Goal: Information Seeking & Learning: Learn about a topic

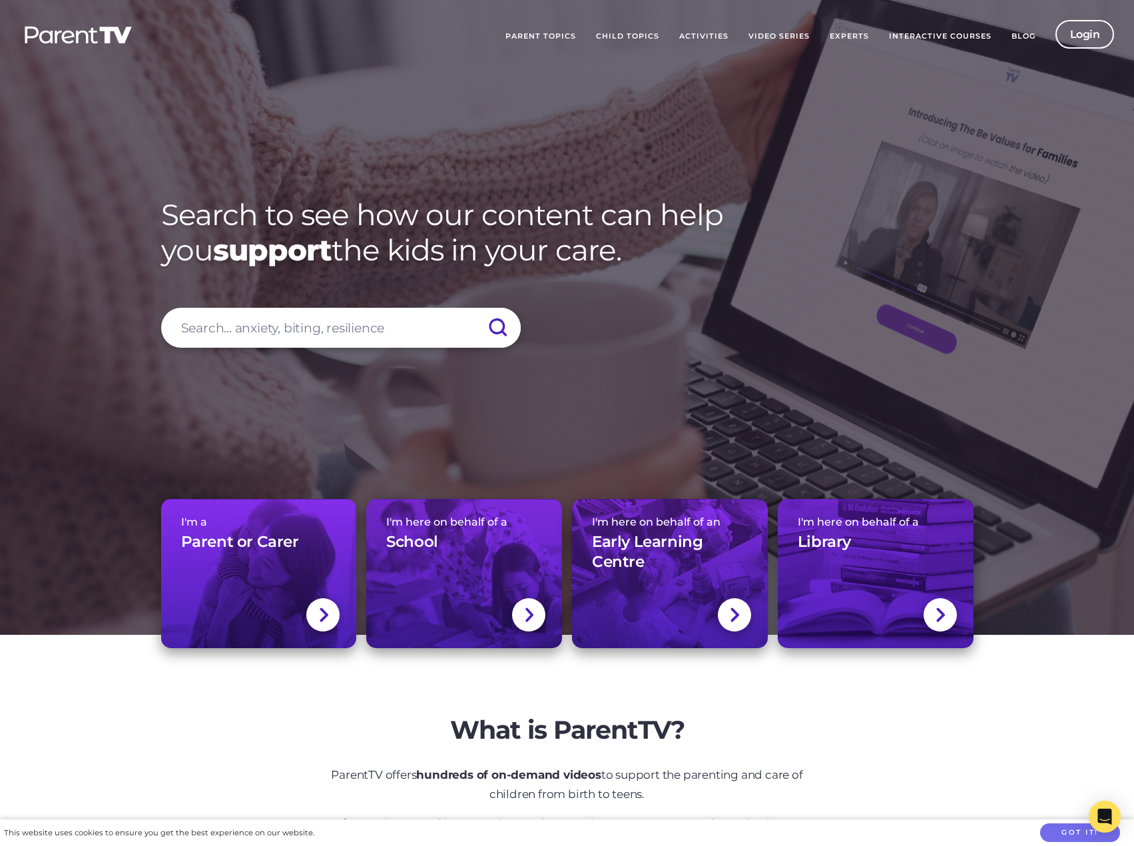
scroll to position [533, 0]
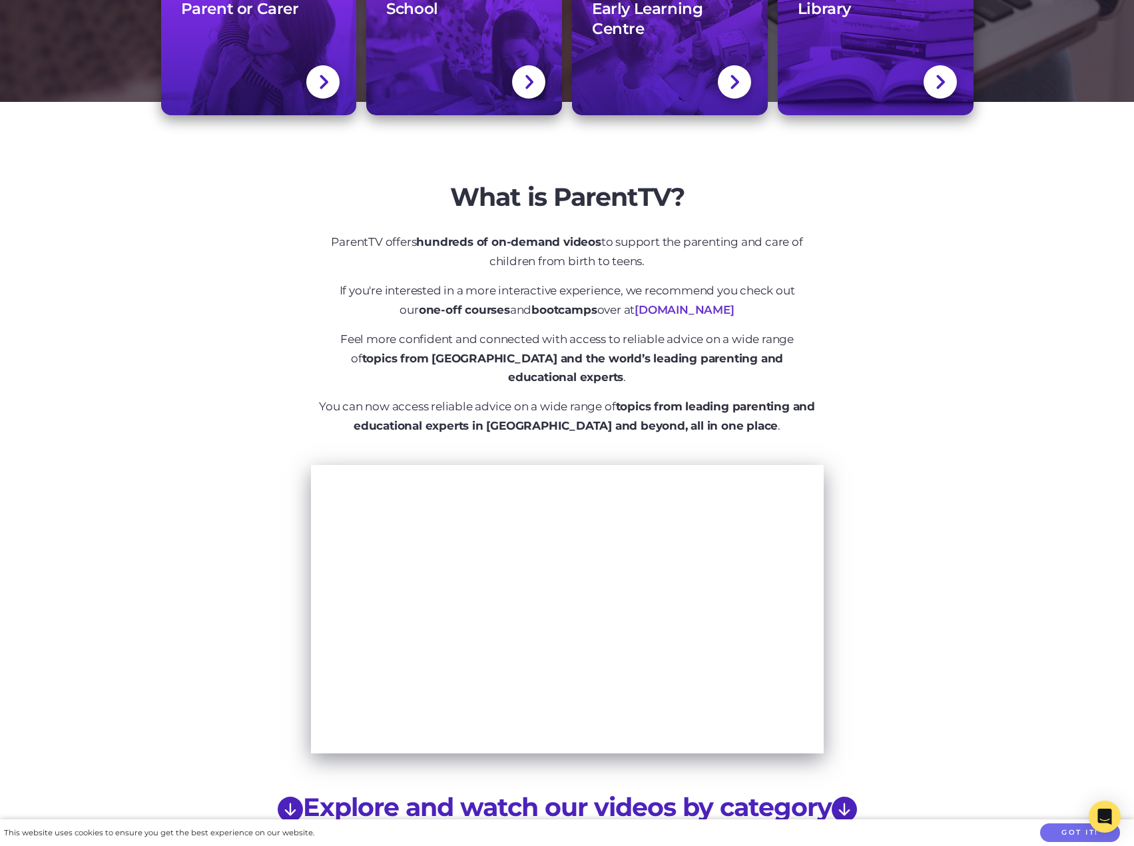
drag, startPoint x: 414, startPoint y: 271, endPoint x: 463, endPoint y: 292, distance: 52.8
click at [416, 272] on div "What is ParentTV? ParentTV offers hundreds of on-demand videos to support the p…" at bounding box center [567, 323] width 499 height 282
click at [463, 292] on p "If you're interested in a more interactive experience, we recommend you check o…" at bounding box center [567, 300] width 499 height 39
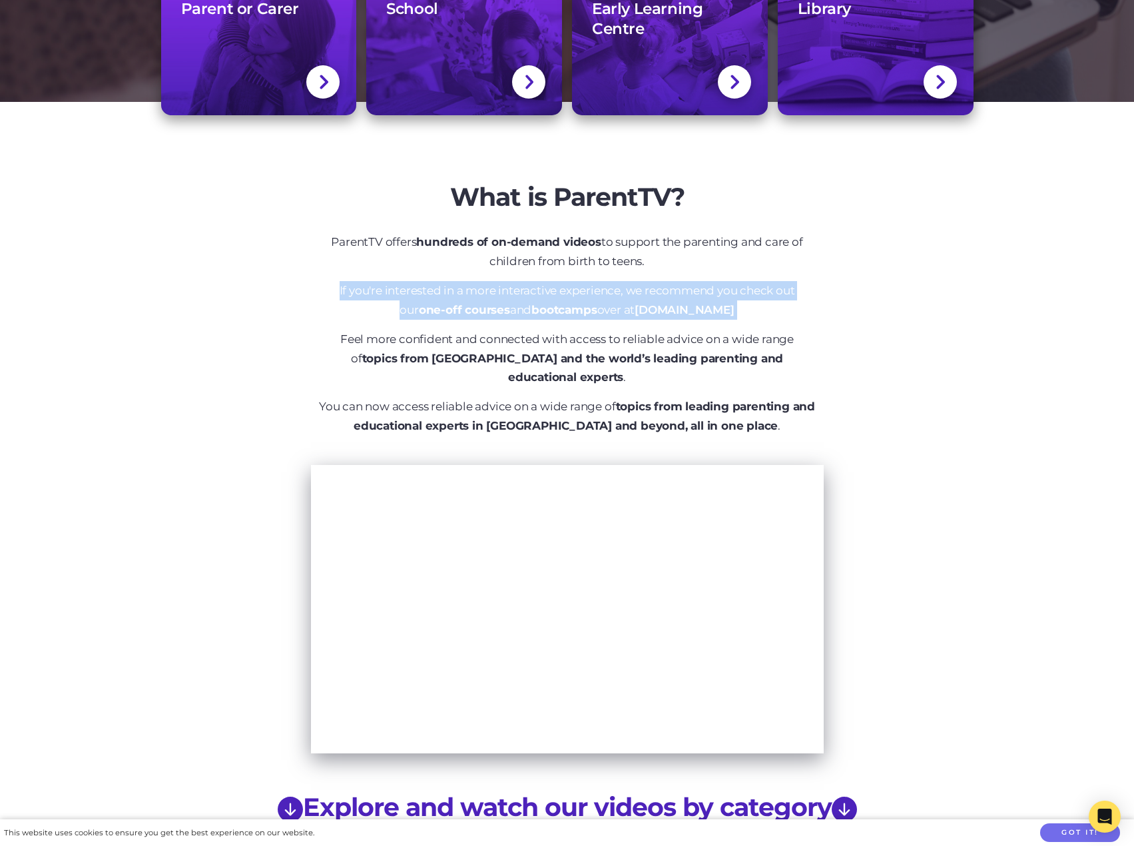
click at [463, 292] on p "If you're interested in a more interactive experience, we recommend you check o…" at bounding box center [567, 300] width 499 height 39
click at [439, 300] on p "If you're interested in a more interactive experience, we recommend you check o…" at bounding box center [567, 300] width 499 height 39
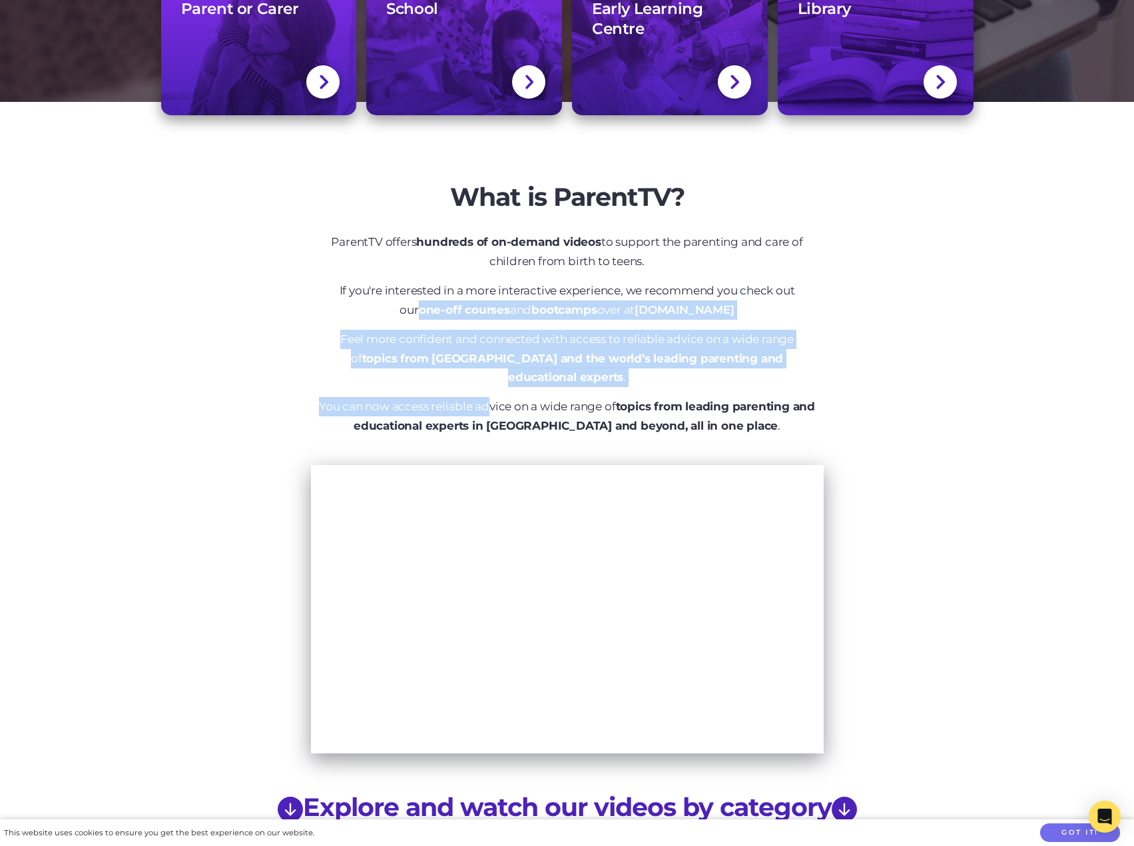
drag, startPoint x: 390, startPoint y: 319, endPoint x: 536, endPoint y: 397, distance: 165.3
click at [505, 385] on div "What is ParentTV? ParentTV offers hundreds of on-demand videos to support the p…" at bounding box center [567, 323] width 499 height 282
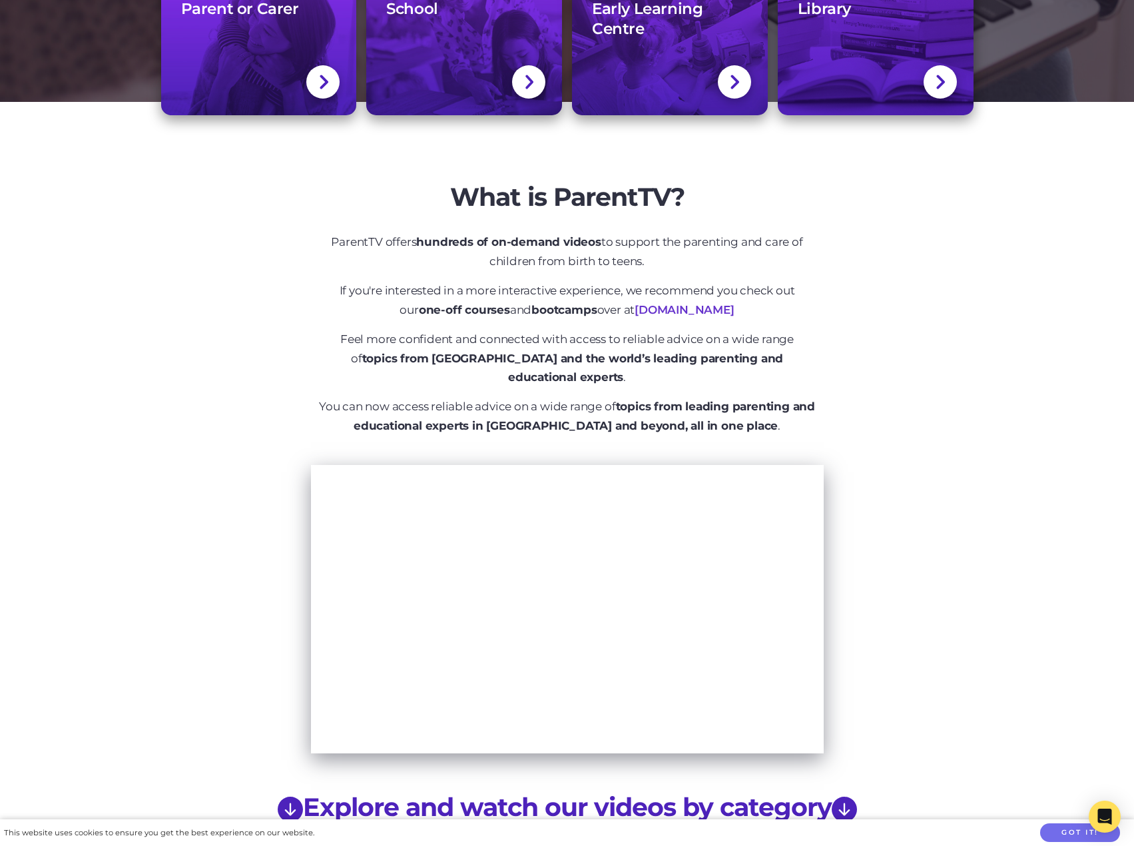
click at [538, 398] on p "You can now access reliable advice on a wide range of topics from leading paren…" at bounding box center [567, 416] width 499 height 39
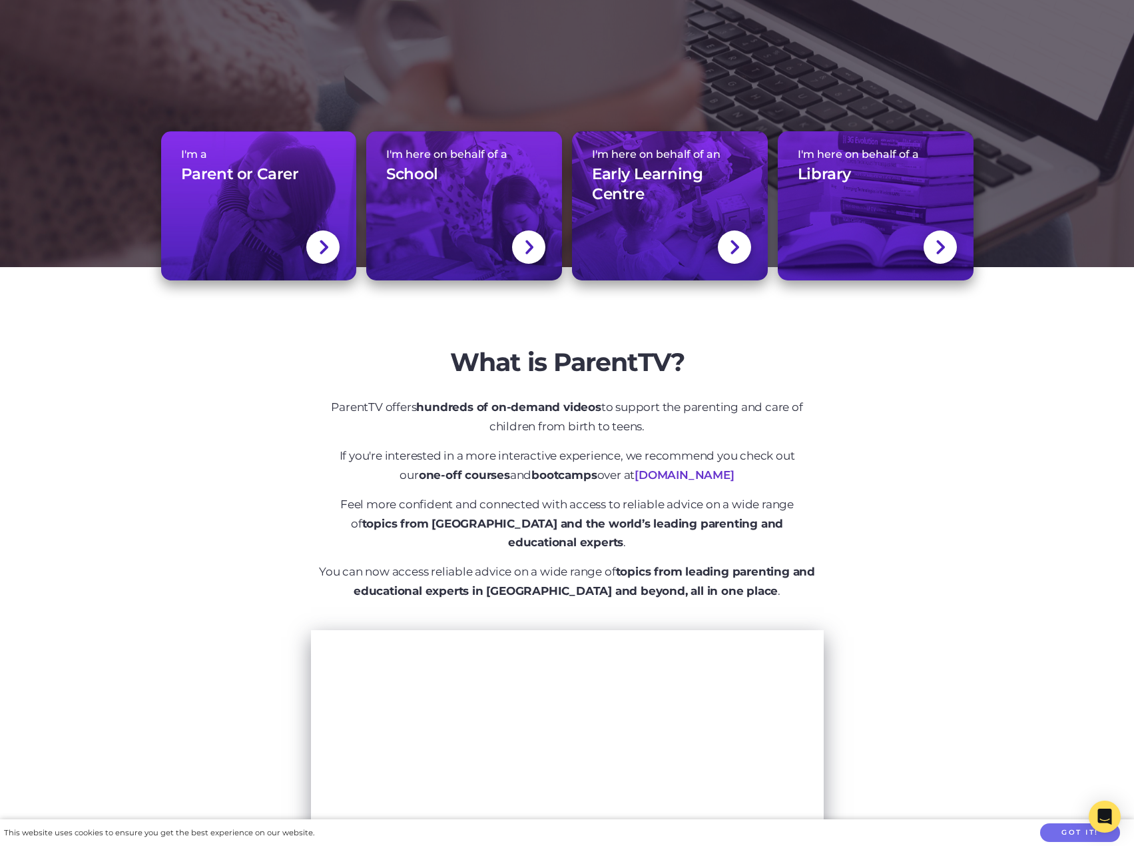
scroll to position [266, 0]
